Goal: Find specific page/section: Find specific page/section

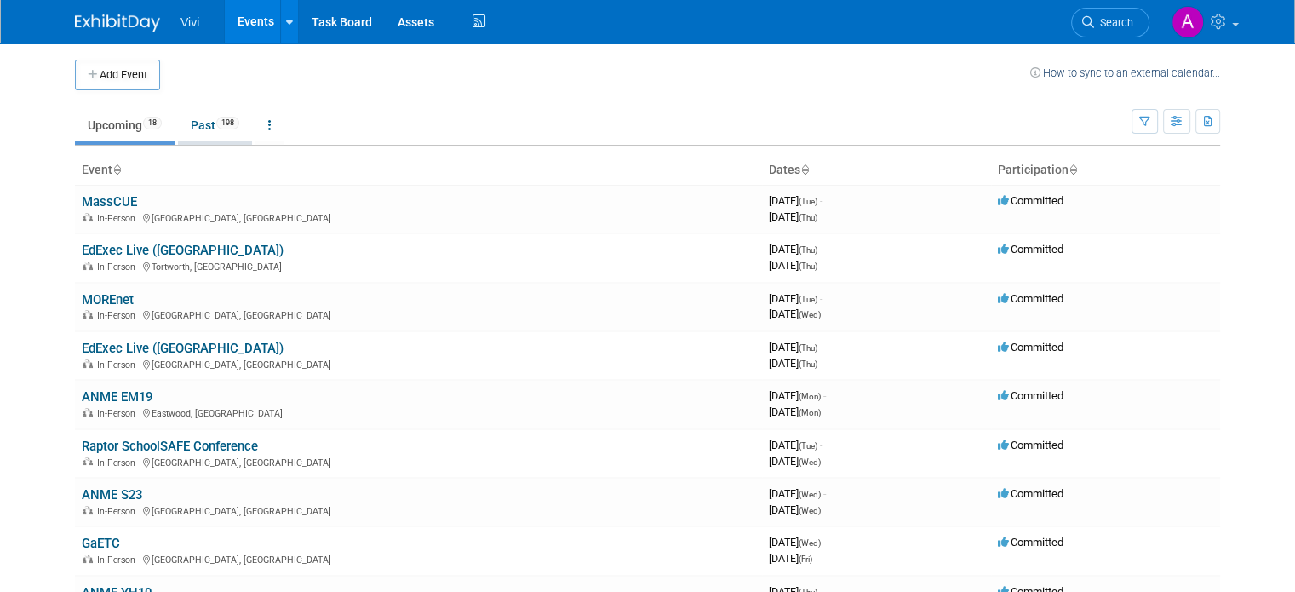
click at [216, 123] on span "198" at bounding box center [227, 123] width 23 height 13
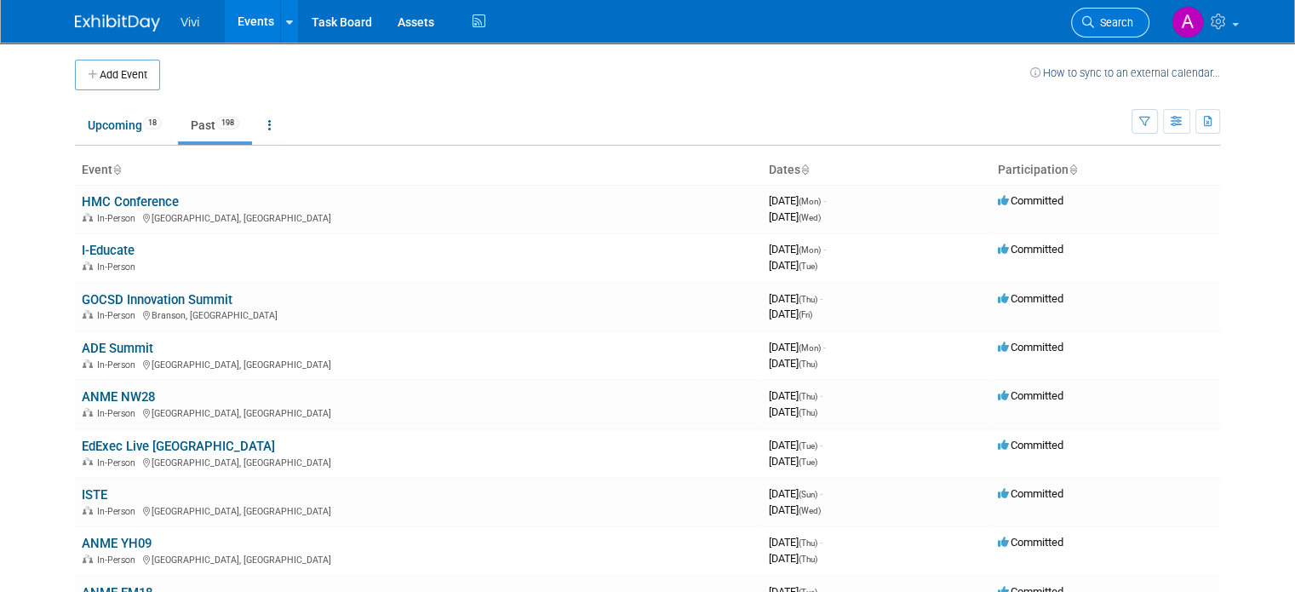
click at [1119, 29] on link "Search" at bounding box center [1110, 23] width 78 height 30
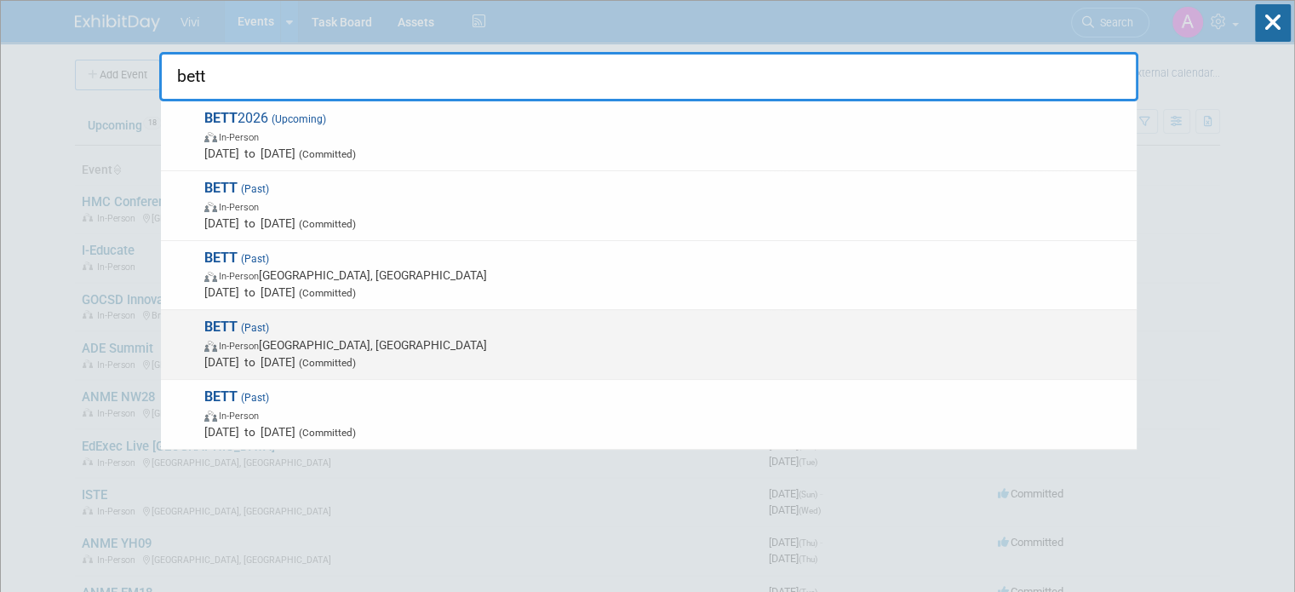
type input "bett"
click at [472, 363] on span "Mar 29, 2023 to Mar 31, 2023 (Committed)" at bounding box center [666, 361] width 924 height 17
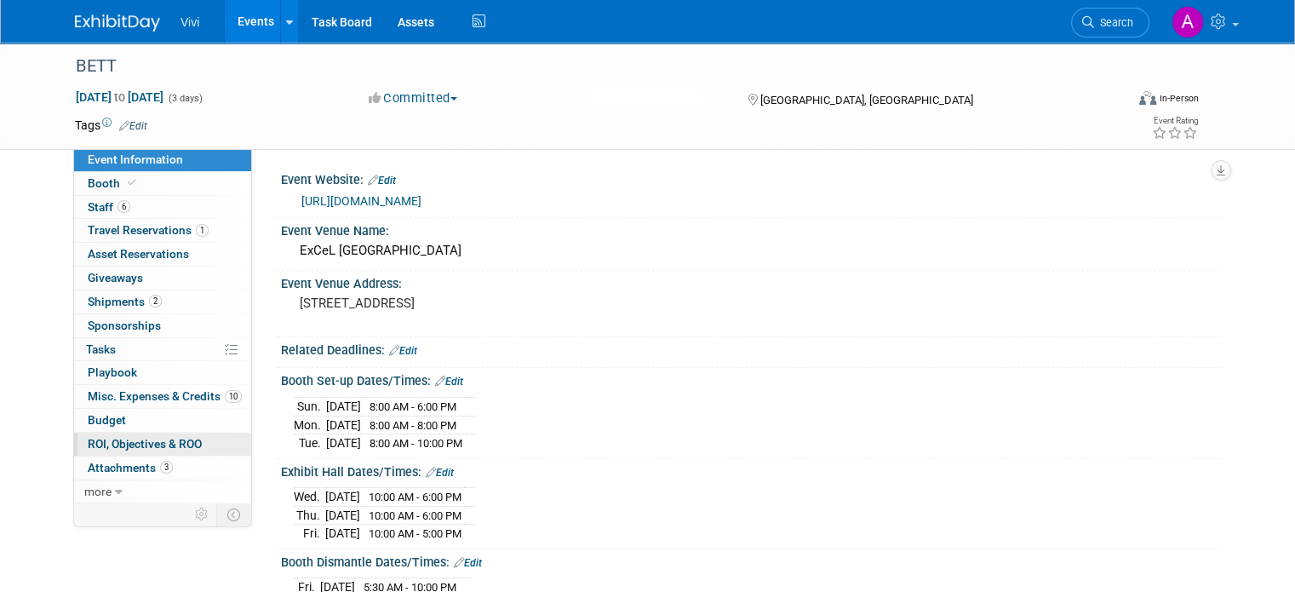
click at [149, 439] on span "ROI, Objectives & ROO 0" at bounding box center [145, 444] width 114 height 14
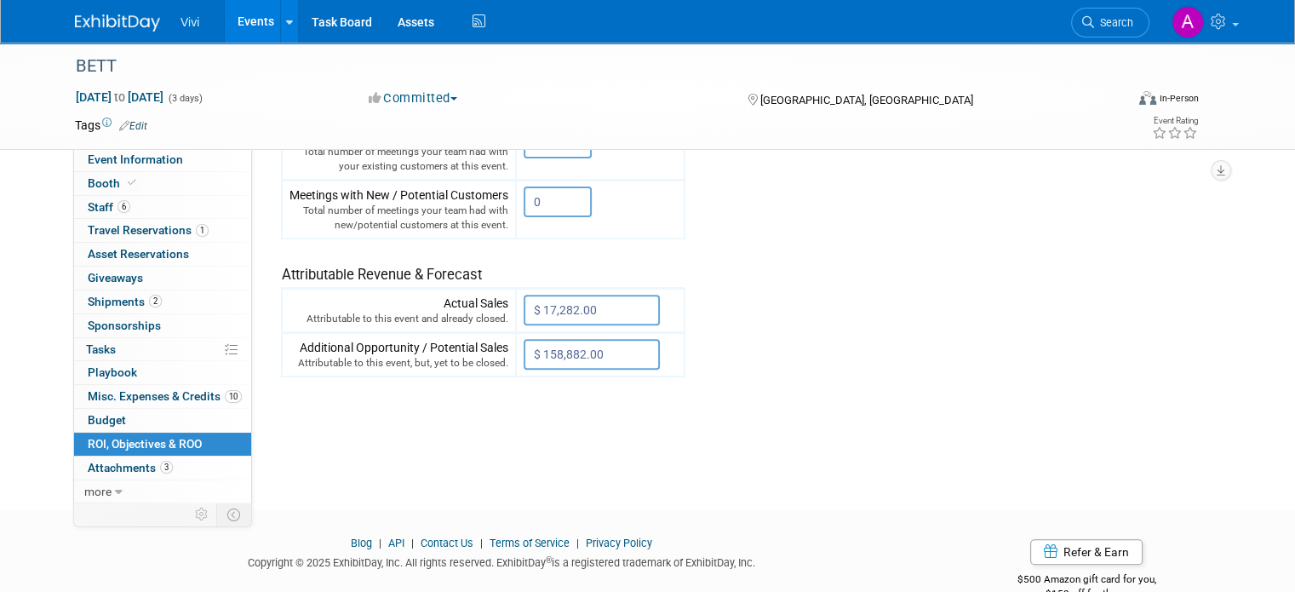
scroll to position [576, 0]
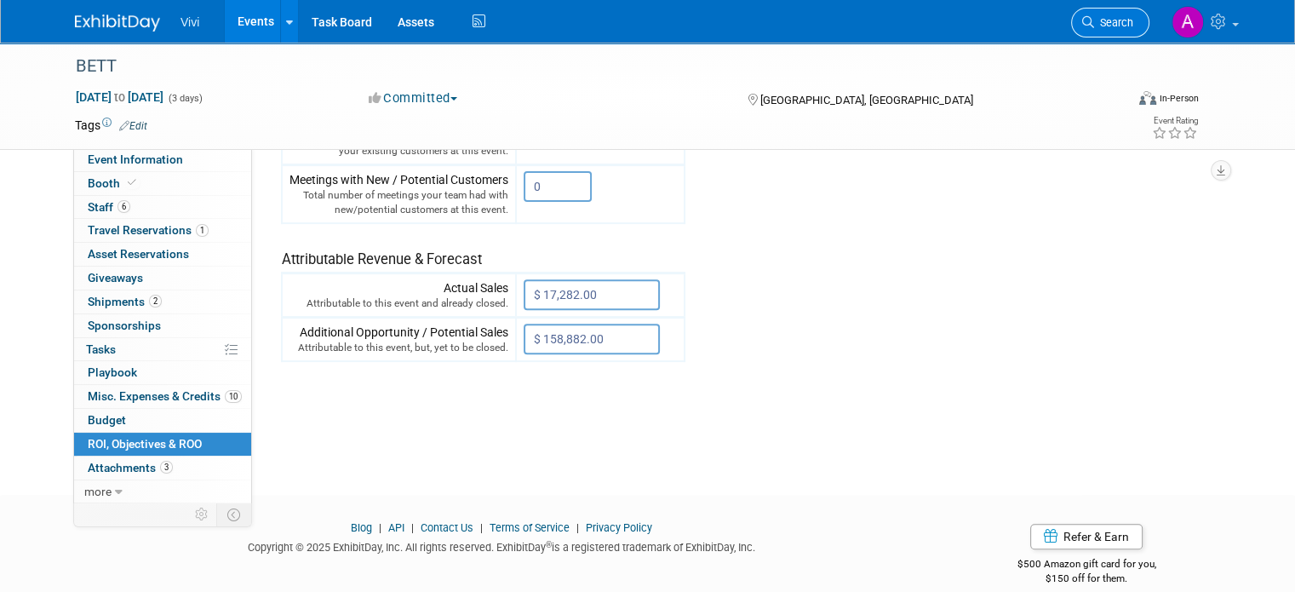
click at [1133, 28] on span "Search" at bounding box center [1113, 22] width 39 height 13
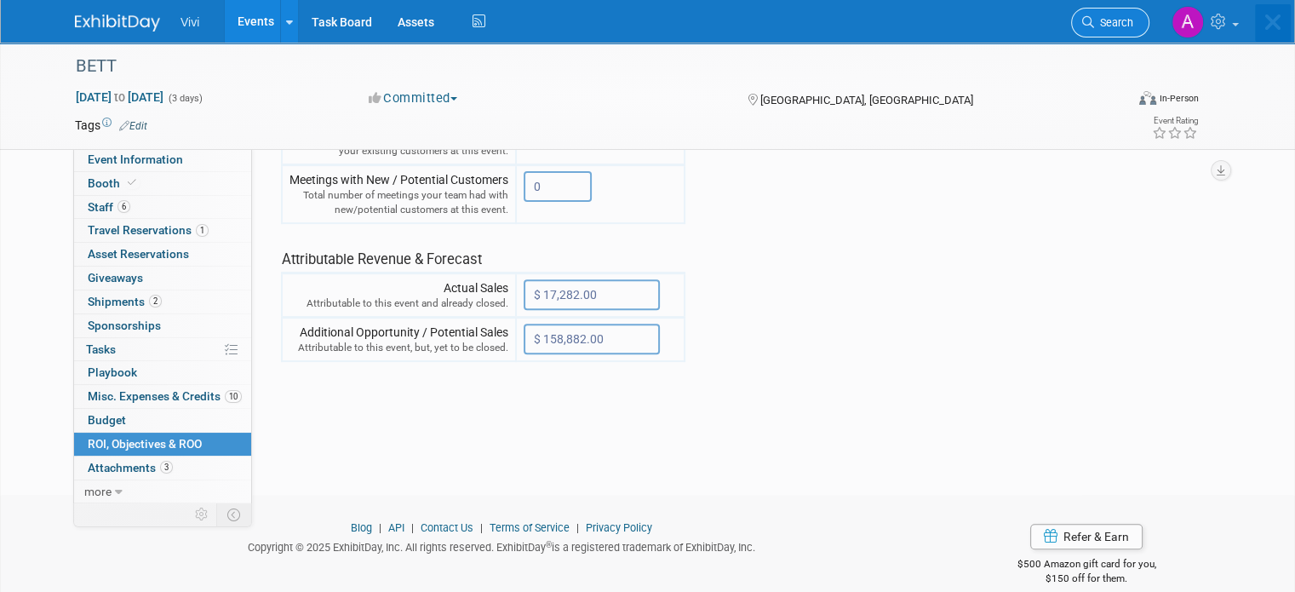
scroll to position [0, 0]
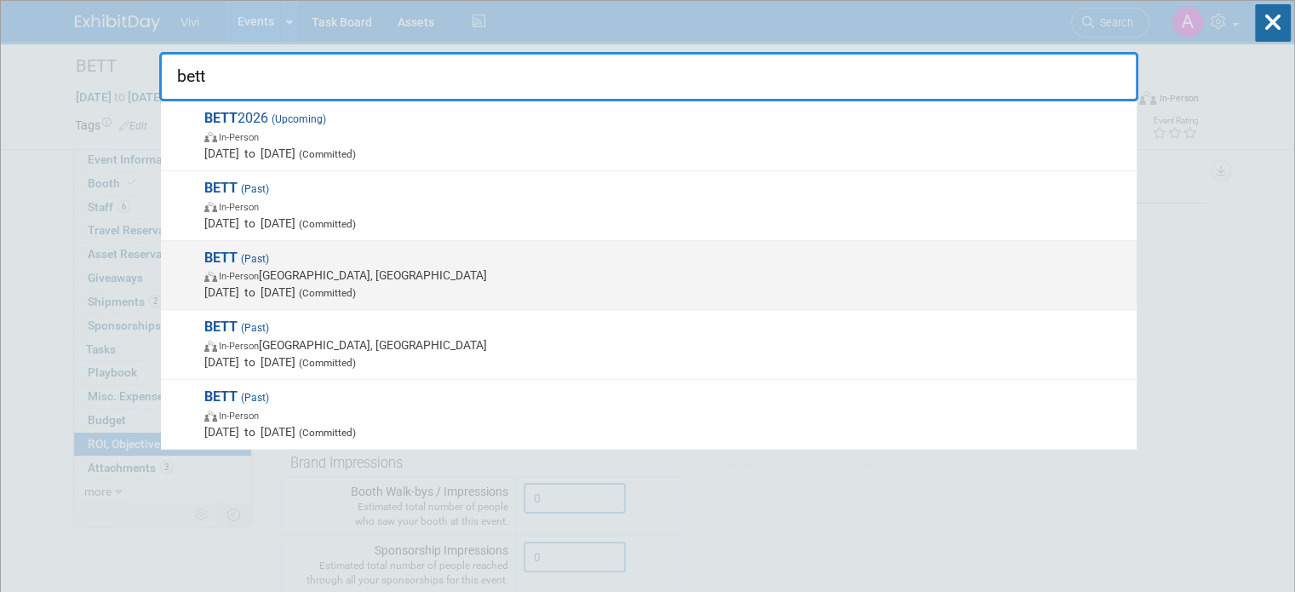
type input "bett"
click at [493, 277] on span "In-Person [GEOGRAPHIC_DATA], [GEOGRAPHIC_DATA]" at bounding box center [666, 275] width 924 height 17
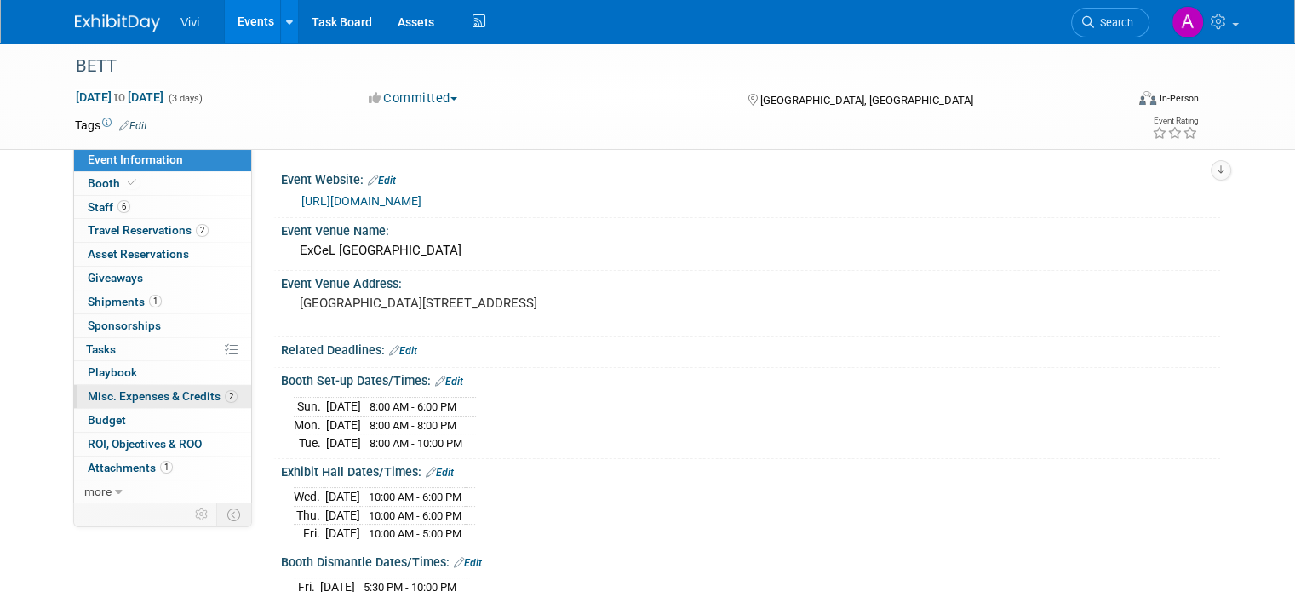
click at [132, 394] on span "Misc. Expenses & Credits 2" at bounding box center [163, 396] width 150 height 14
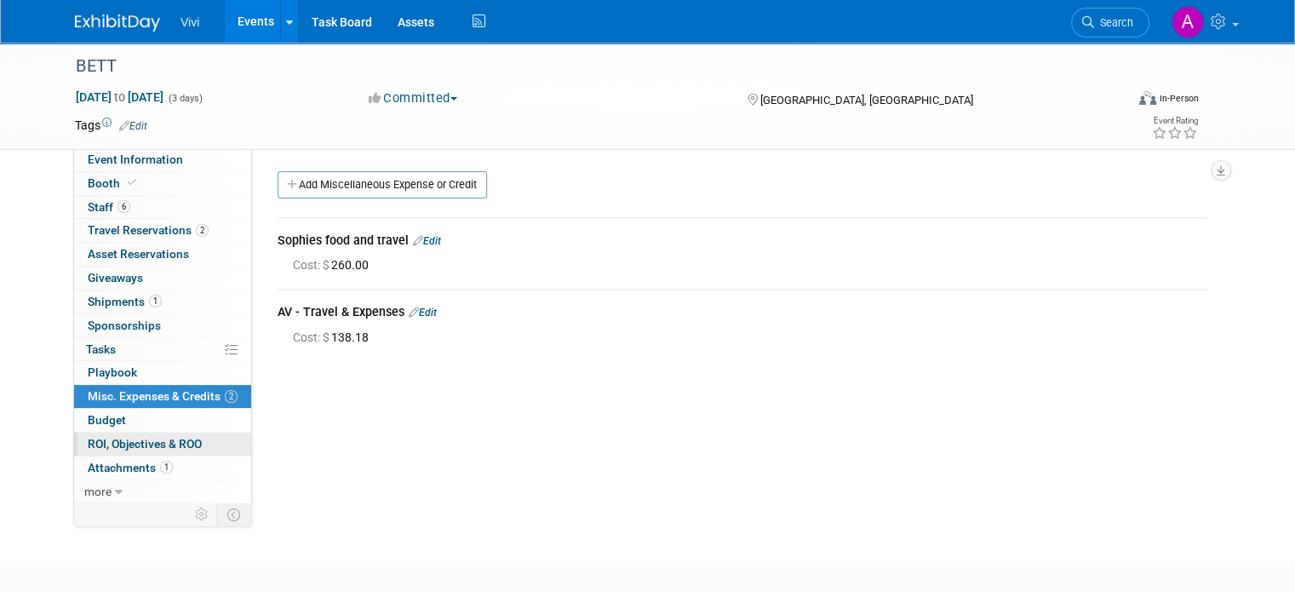
click at [126, 445] on span "ROI, Objectives & ROO 0" at bounding box center [145, 444] width 114 height 14
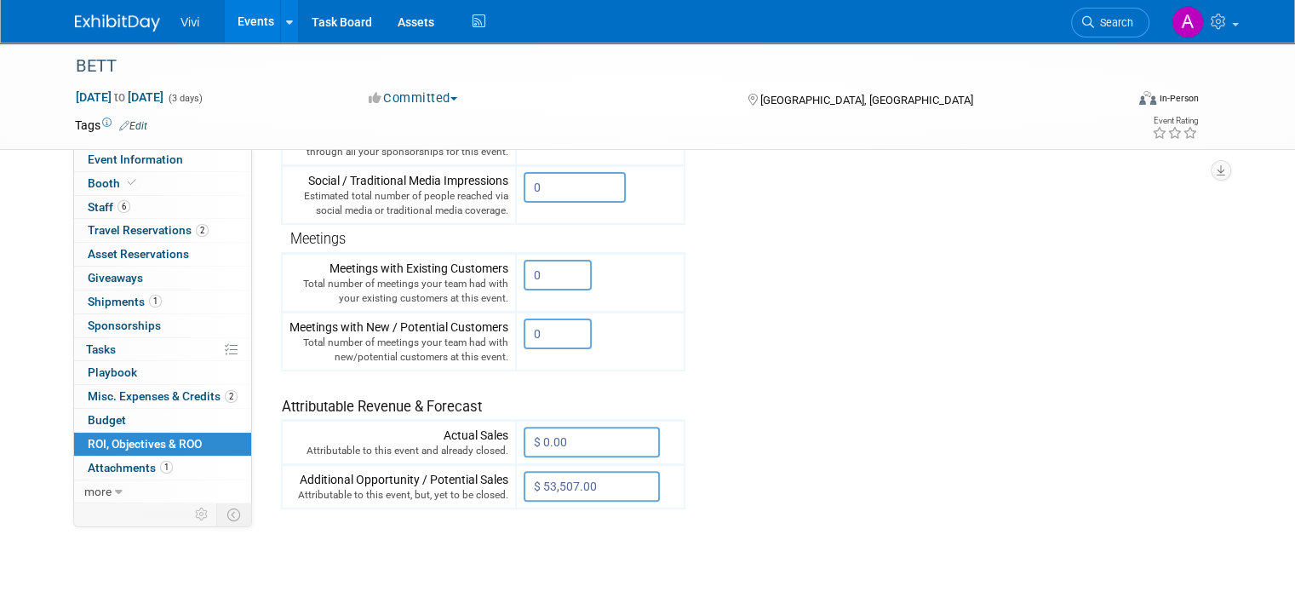
scroll to position [491, 0]
